Goal: Information Seeking & Learning: Learn about a topic

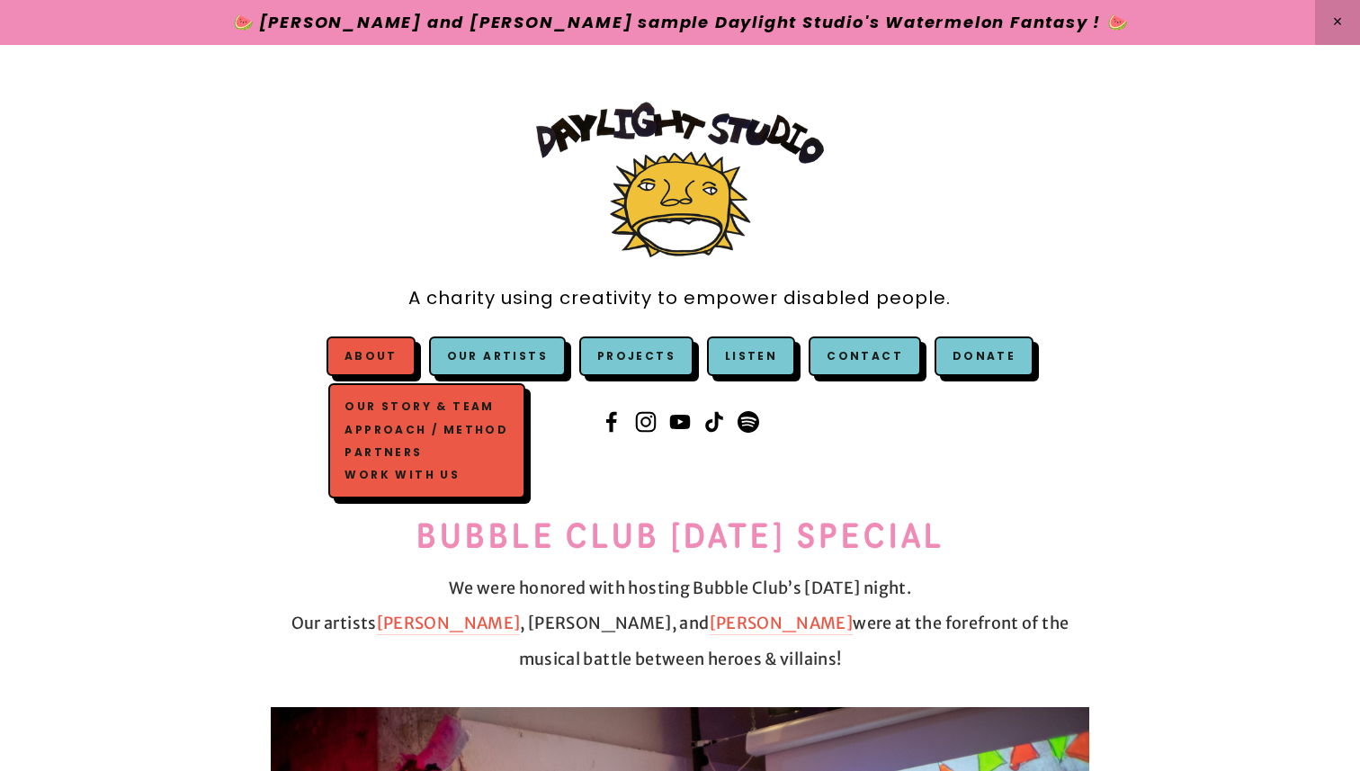
click at [411, 475] on link "Work with us" at bounding box center [427, 474] width 172 height 22
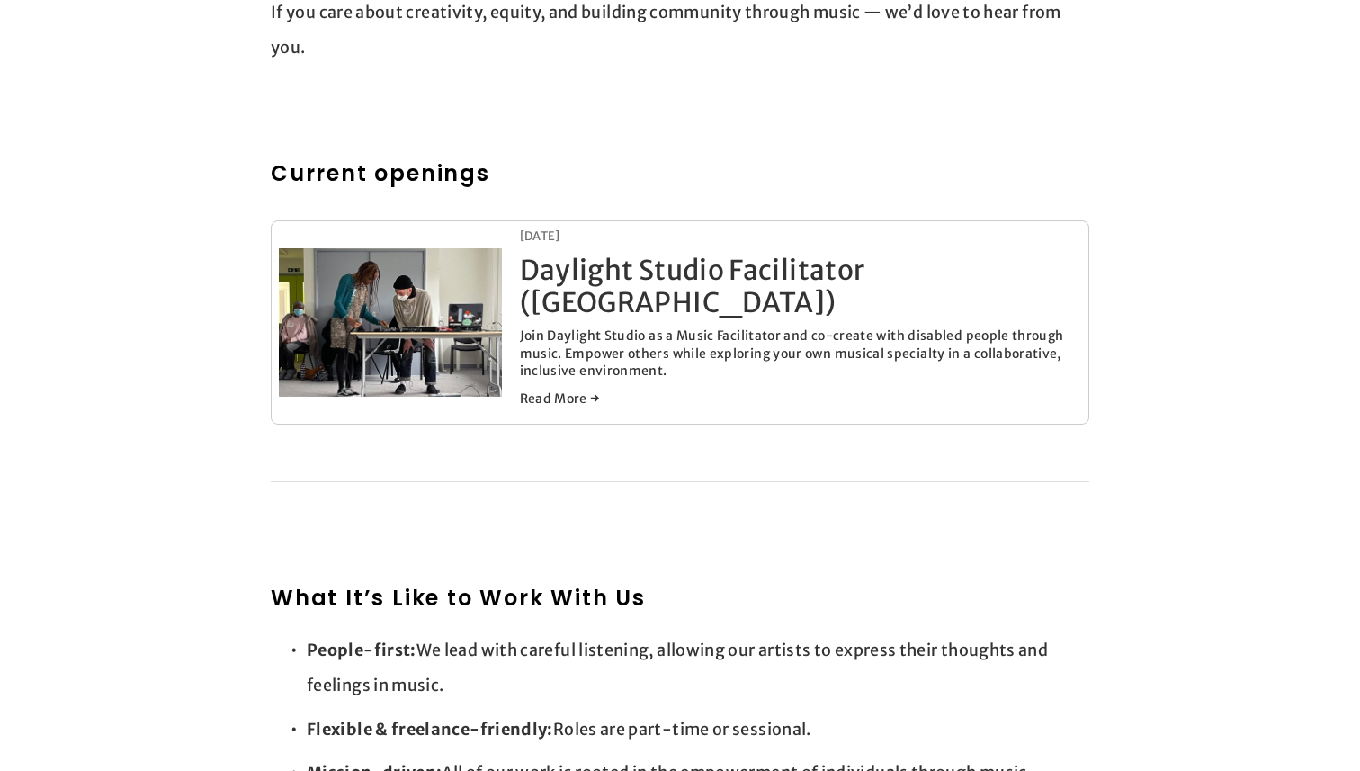
scroll to position [837, 0]
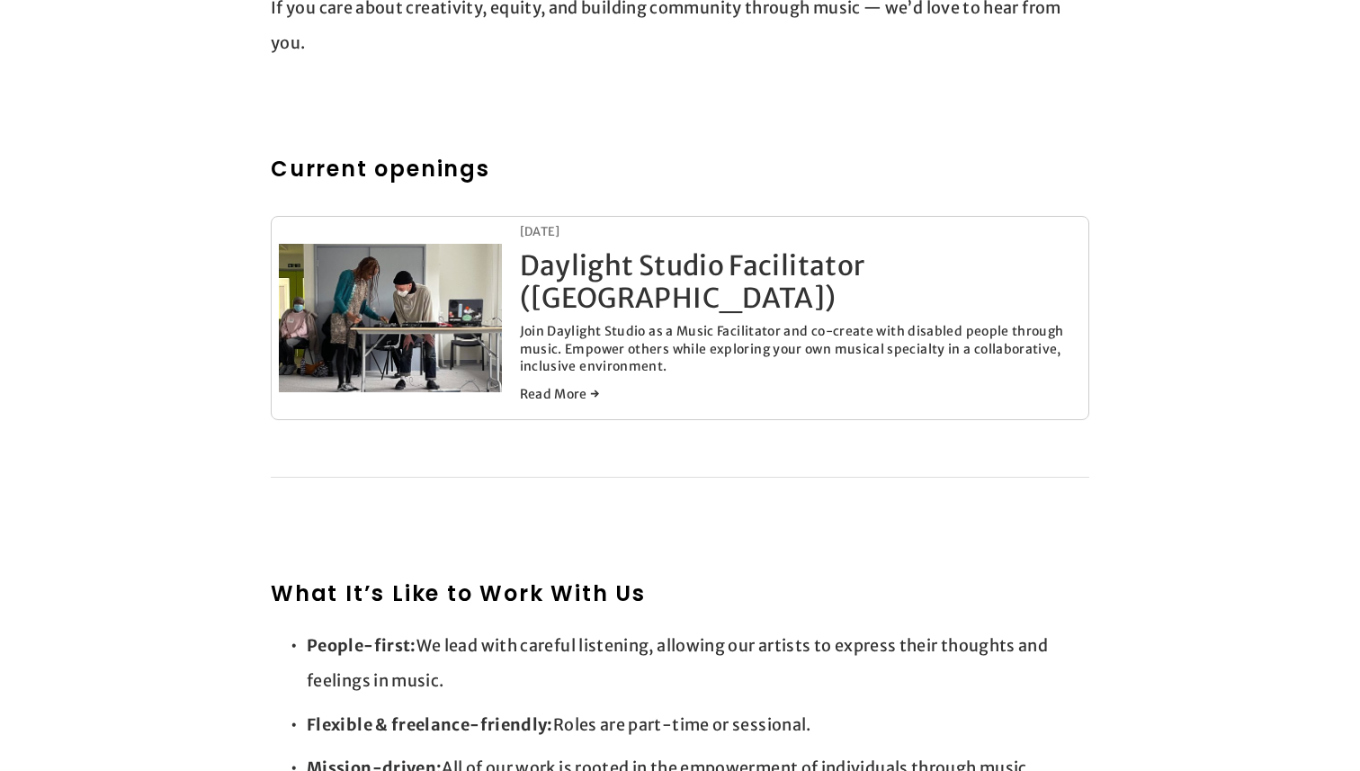
click at [668, 277] on link "Daylight Studio Facilitator (London)" at bounding box center [693, 281] width 346 height 67
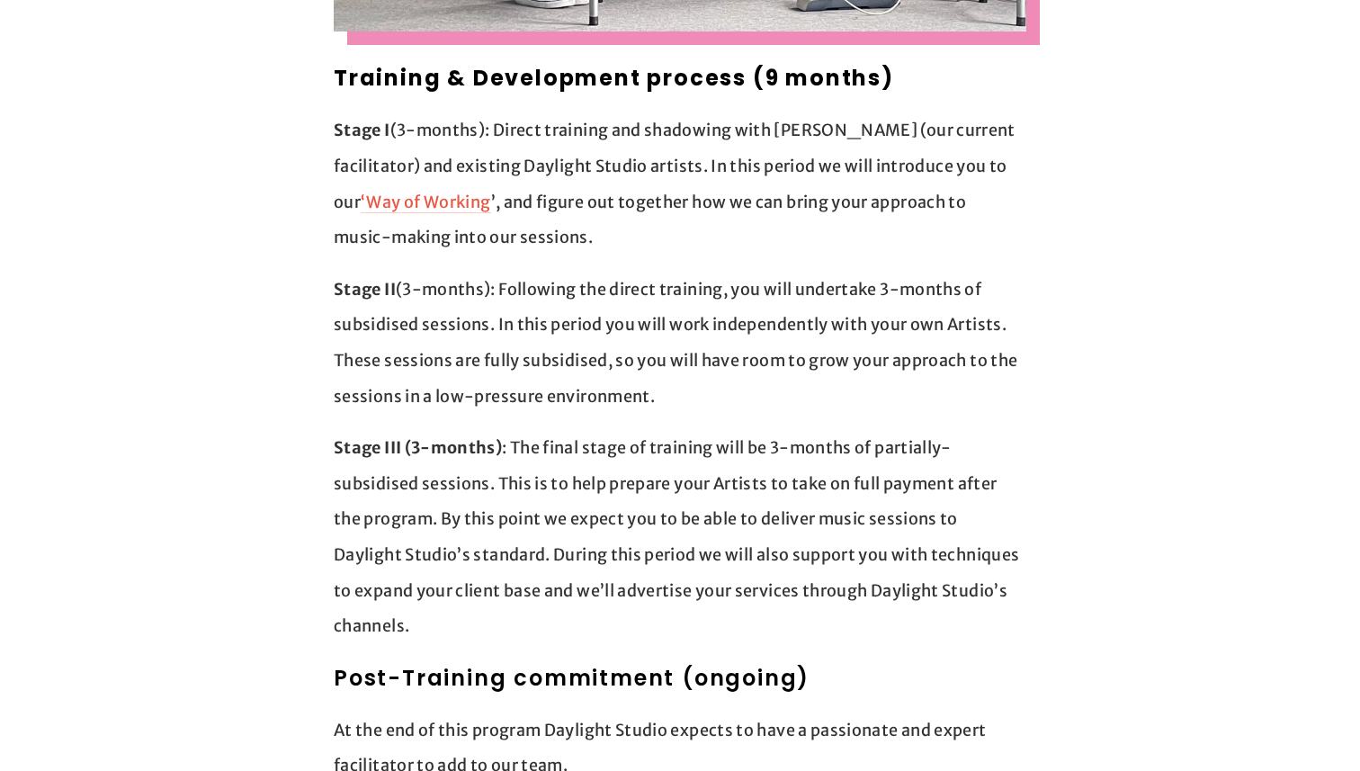
scroll to position [1551, 0]
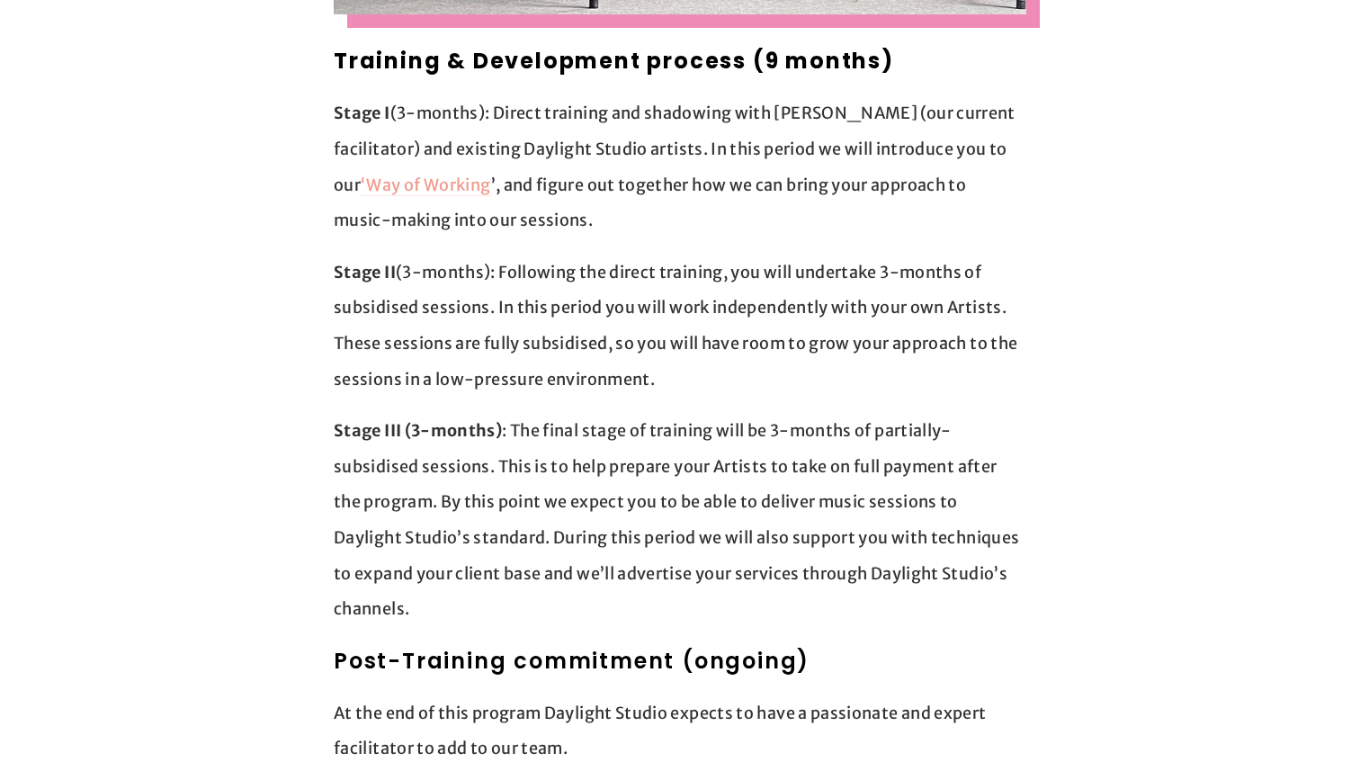
click at [364, 175] on link "‘Way of Working" at bounding box center [426, 186] width 130 height 22
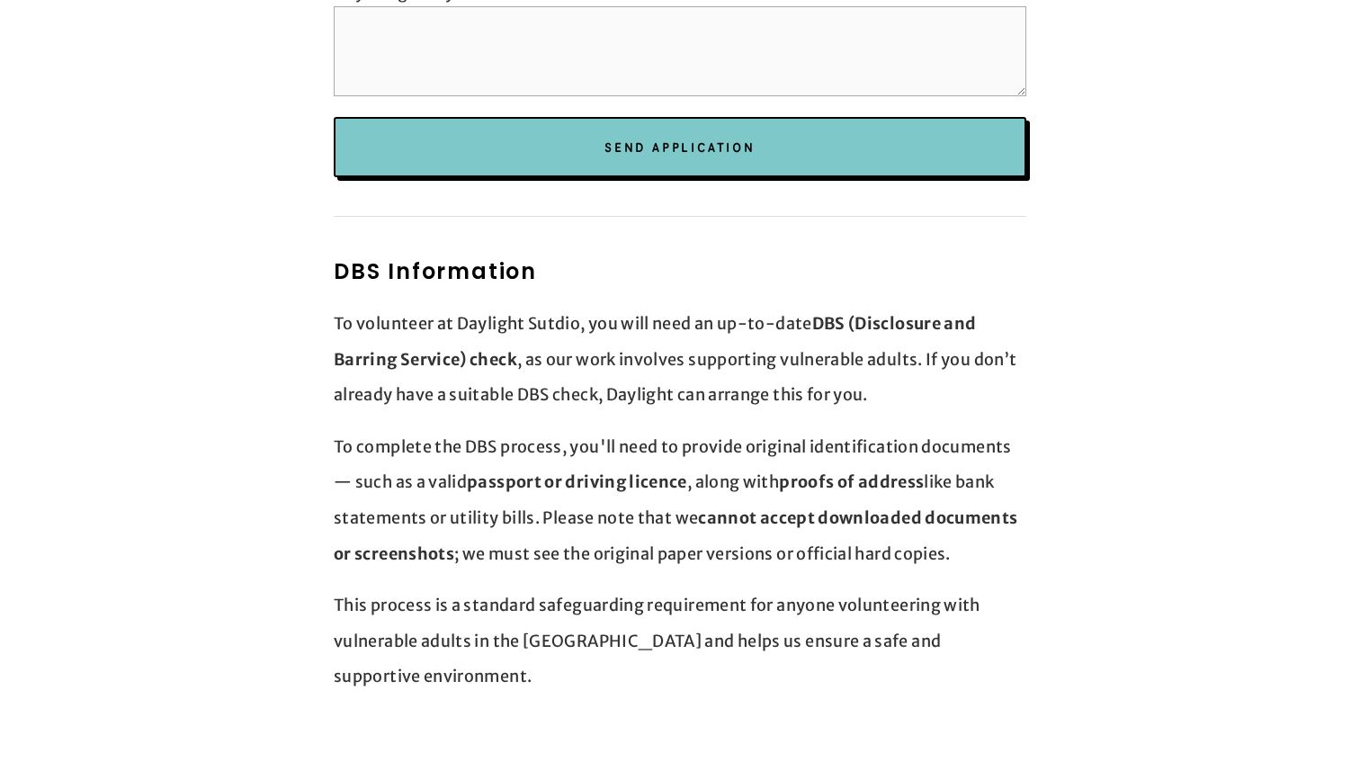
scroll to position [4174, 0]
